Goal: Find specific page/section: Find specific page/section

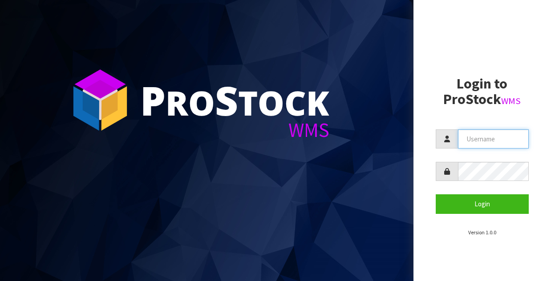
click at [502, 147] on input "text" at bounding box center [493, 139] width 71 height 19
type input "Kitchenaid"
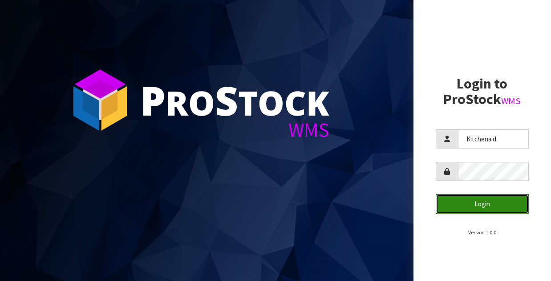
click at [493, 201] on button "Login" at bounding box center [483, 204] width 94 height 19
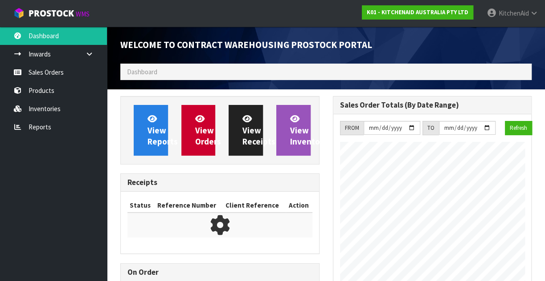
scroll to position [568, 212]
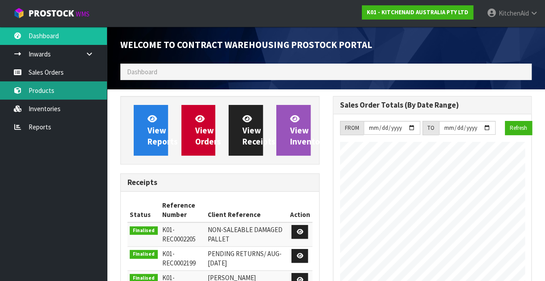
click at [50, 85] on link "Products" at bounding box center [53, 90] width 107 height 18
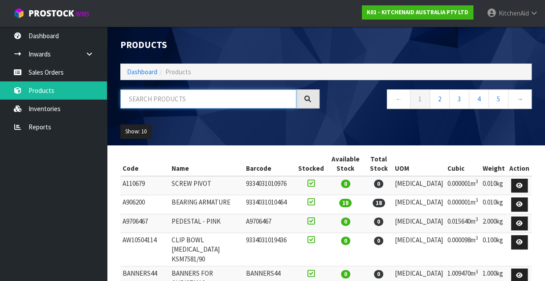
click at [149, 99] on input "text" at bounding box center [208, 98] width 176 height 19
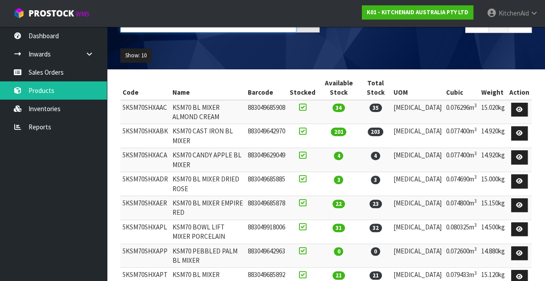
scroll to position [76, 0]
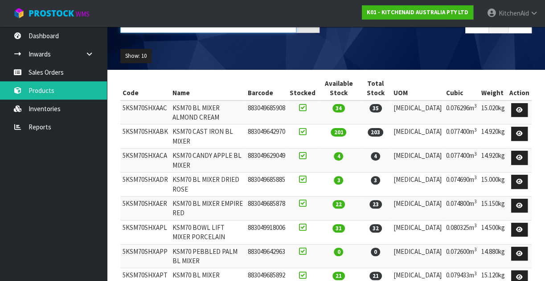
type input "5KSM70"
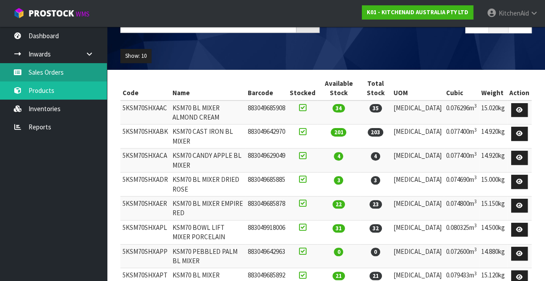
click at [49, 71] on link "Sales Orders" at bounding box center [53, 72] width 107 height 18
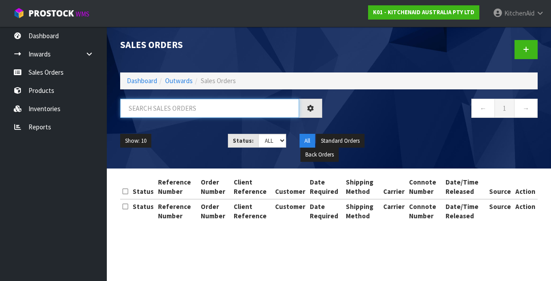
click at [150, 111] on input "text" at bounding box center [209, 108] width 179 height 19
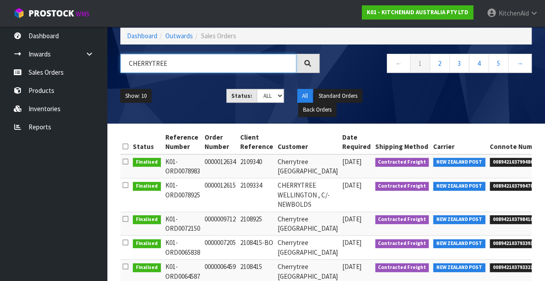
scroll to position [45, 0]
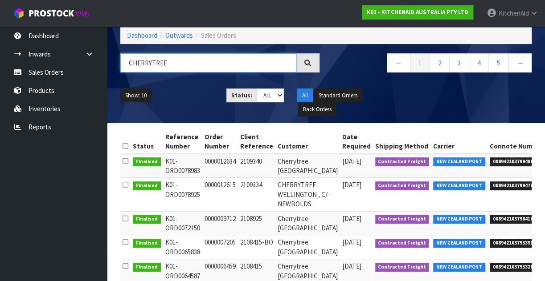
click at [150, 64] on input "CHERRYTREE" at bounding box center [208, 62] width 176 height 19
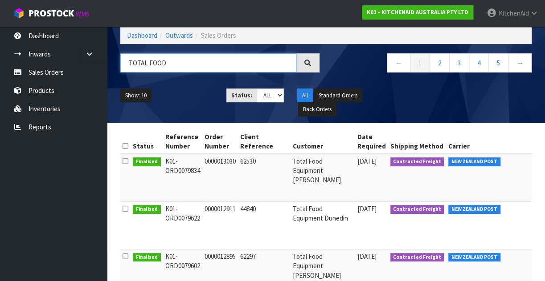
click at [206, 61] on input "TOTAL FOOD" at bounding box center [208, 62] width 176 height 19
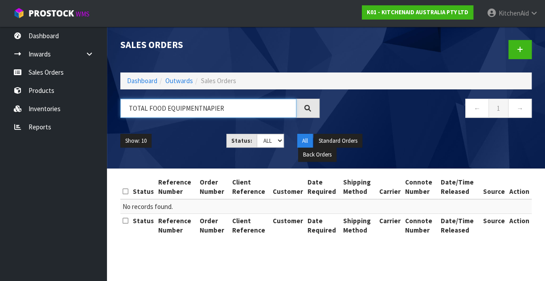
scroll to position [0, 0]
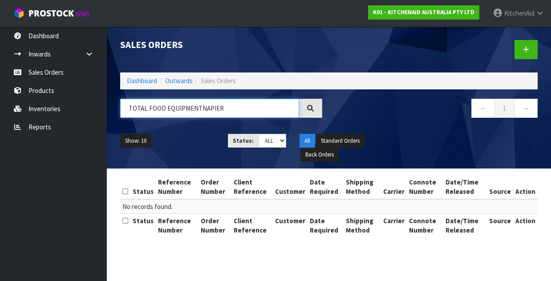
click at [199, 64] on div "Sales Orders Dashboard Outwards Sales Orders TOTAL FOOD EQUIPMENTNAPIER ← 1 → S…" at bounding box center [329, 98] width 431 height 142
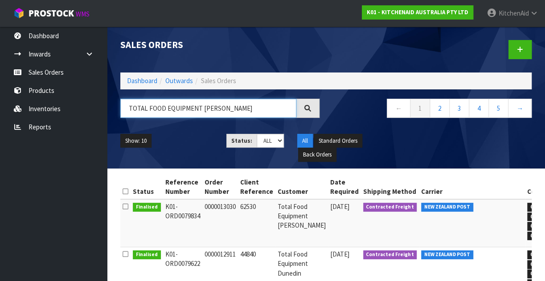
type input "TOTAL FOOD EQUIPMENT [PERSON_NAME]"
click at [305, 109] on icon at bounding box center [307, 108] width 8 height 8
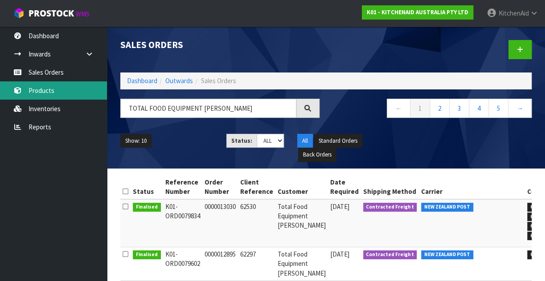
click at [47, 92] on link "Products" at bounding box center [53, 90] width 107 height 18
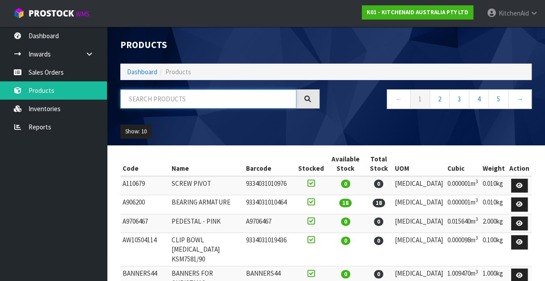
click at [160, 98] on input "text" at bounding box center [208, 98] width 176 height 19
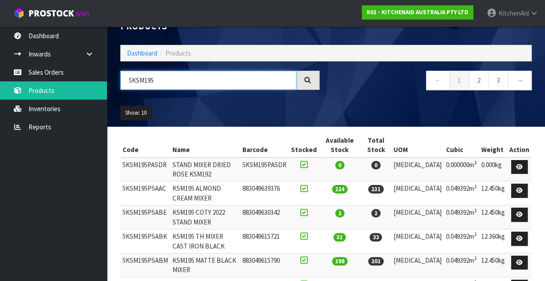
scroll to position [18, 0]
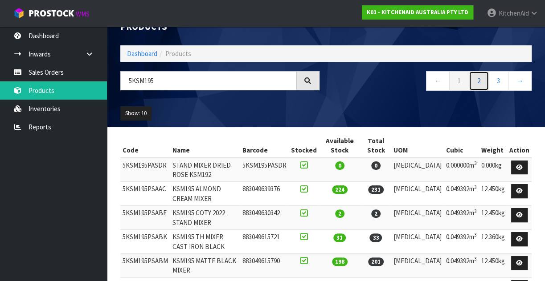
click at [480, 76] on link "2" at bounding box center [478, 80] width 20 height 19
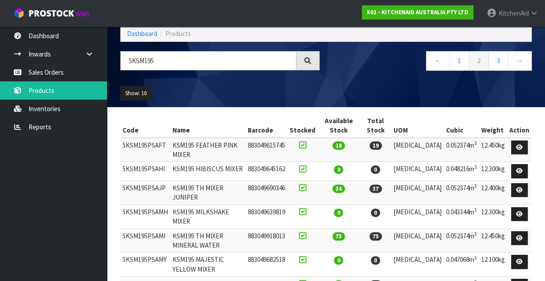
scroll to position [33, 0]
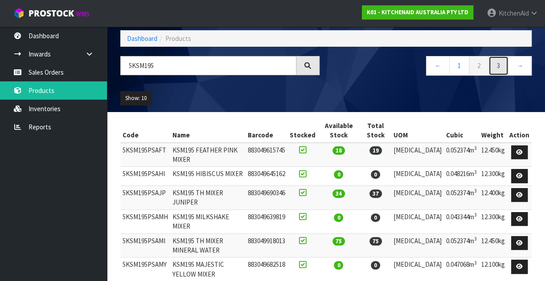
click at [496, 72] on link "3" at bounding box center [498, 65] width 20 height 19
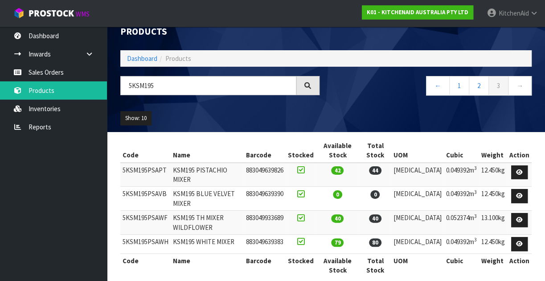
scroll to position [13, 0]
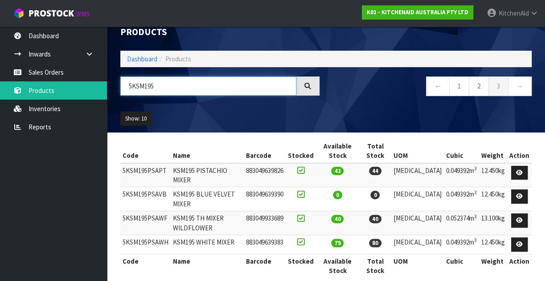
click at [176, 86] on input "5KSM195" at bounding box center [208, 86] width 176 height 19
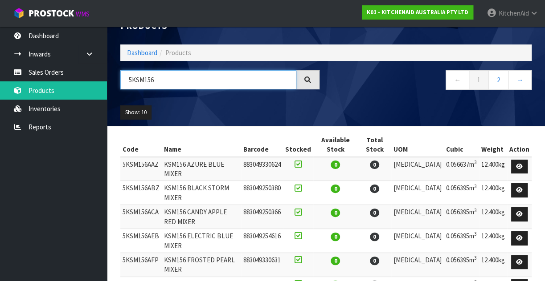
scroll to position [0, 0]
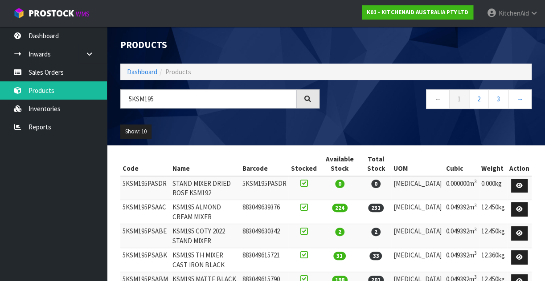
click at [308, 99] on icon at bounding box center [307, 99] width 7 height 7
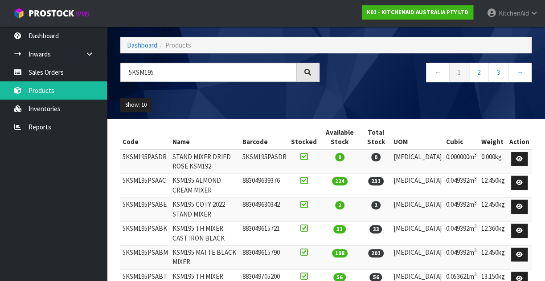
scroll to position [23, 0]
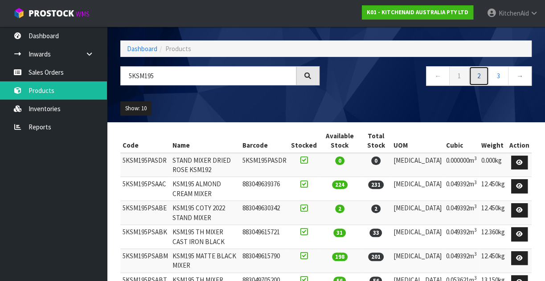
click at [477, 77] on link "2" at bounding box center [478, 75] width 20 height 19
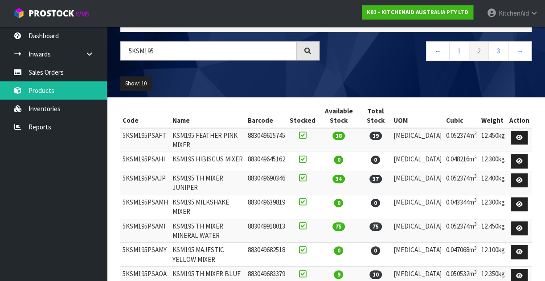
scroll to position [42, 0]
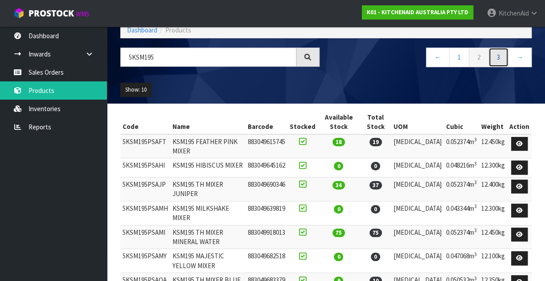
click at [499, 56] on link "3" at bounding box center [498, 57] width 20 height 19
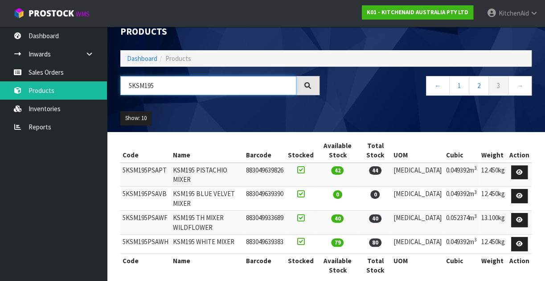
click at [161, 88] on input "5KSM195" at bounding box center [208, 85] width 176 height 19
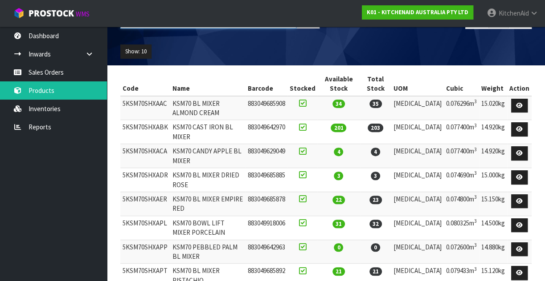
scroll to position [81, 0]
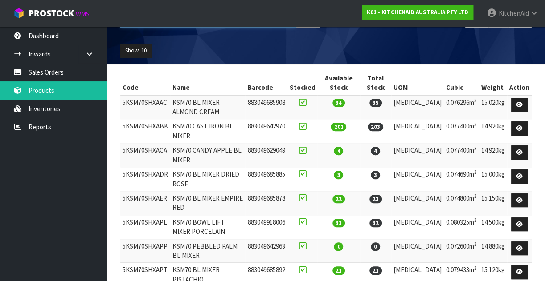
type input "5KSM70"
